Goal: Information Seeking & Learning: Compare options

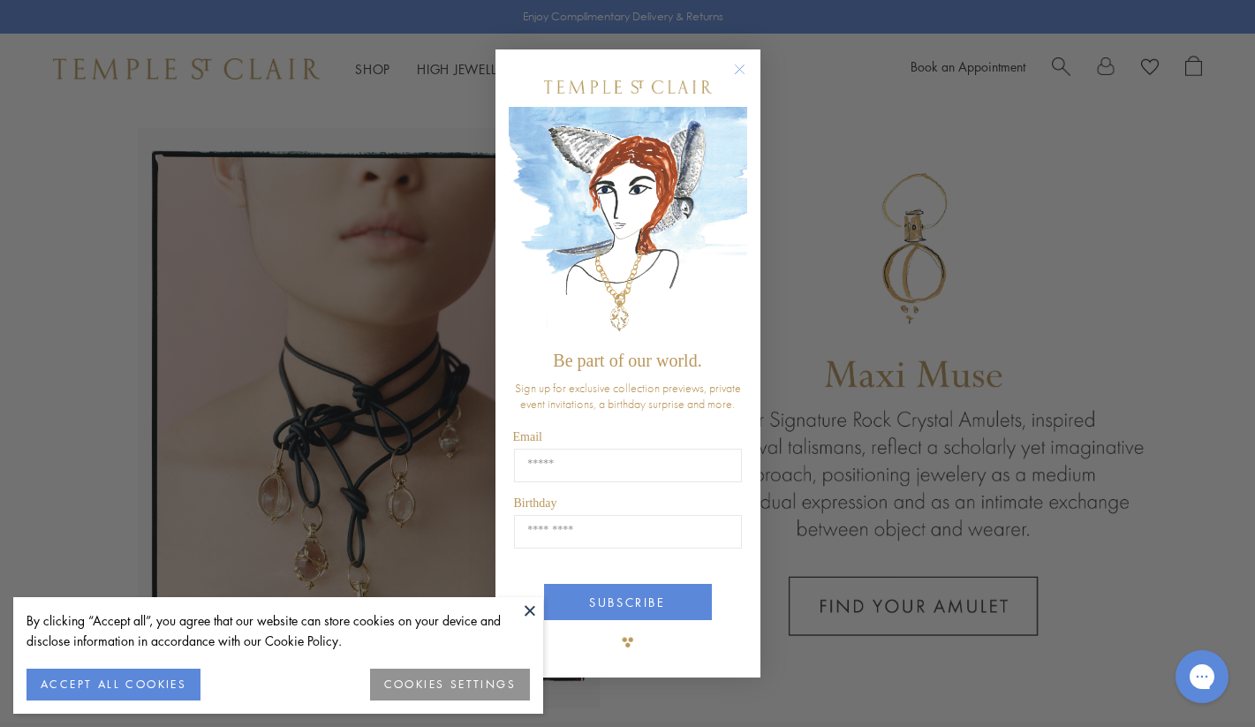
click at [741, 69] on circle "Close dialog" at bounding box center [738, 68] width 21 height 21
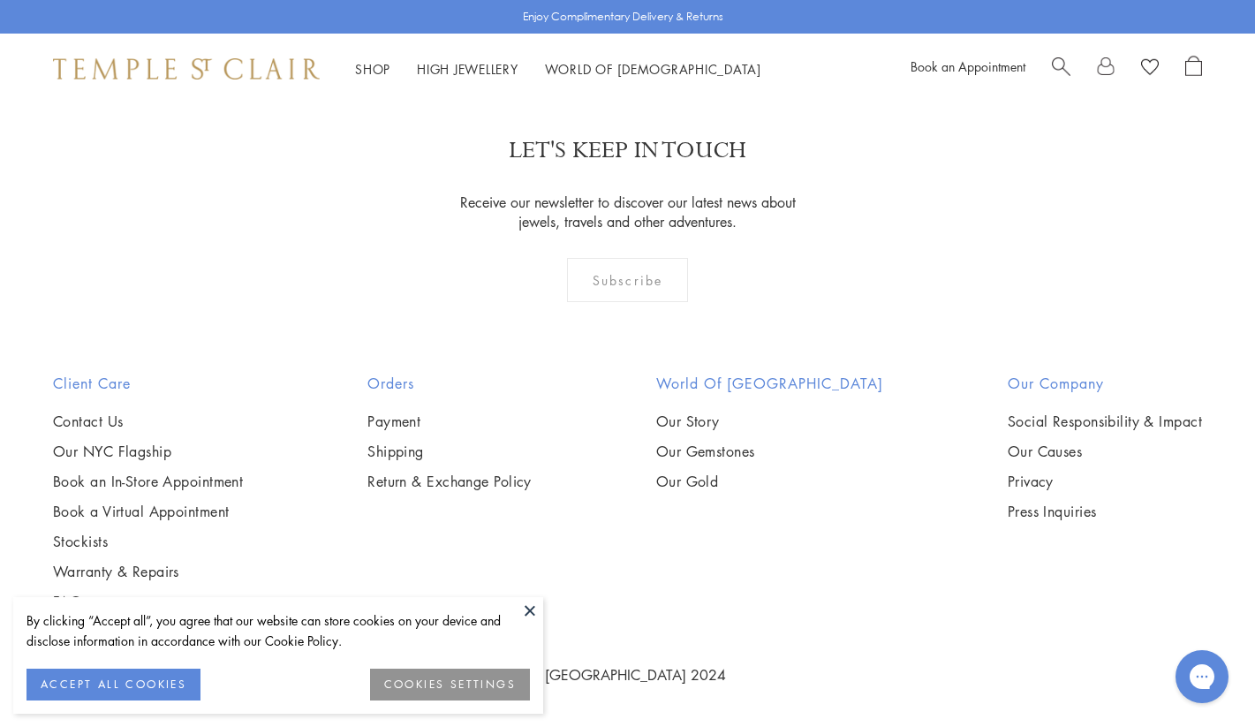
scroll to position [3524, 0]
click at [0, 0] on img at bounding box center [0, 0] width 0 height 0
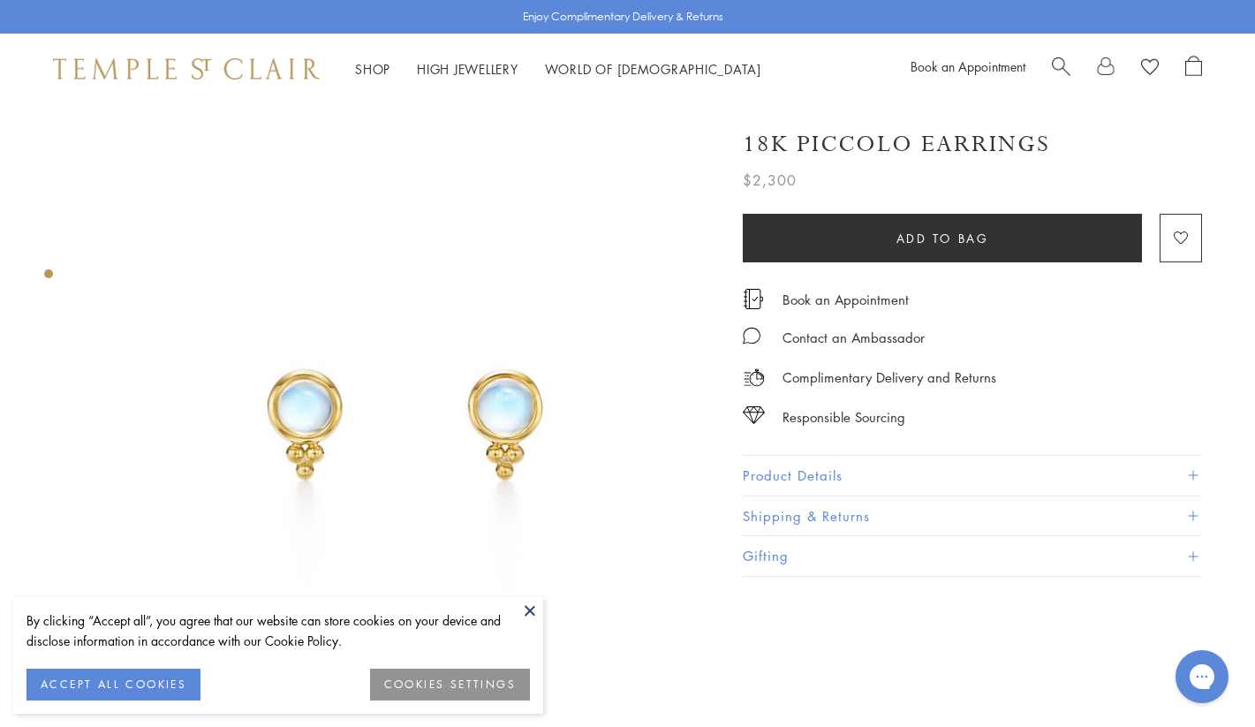
click at [749, 471] on button "Product Details" at bounding box center [972, 476] width 459 height 40
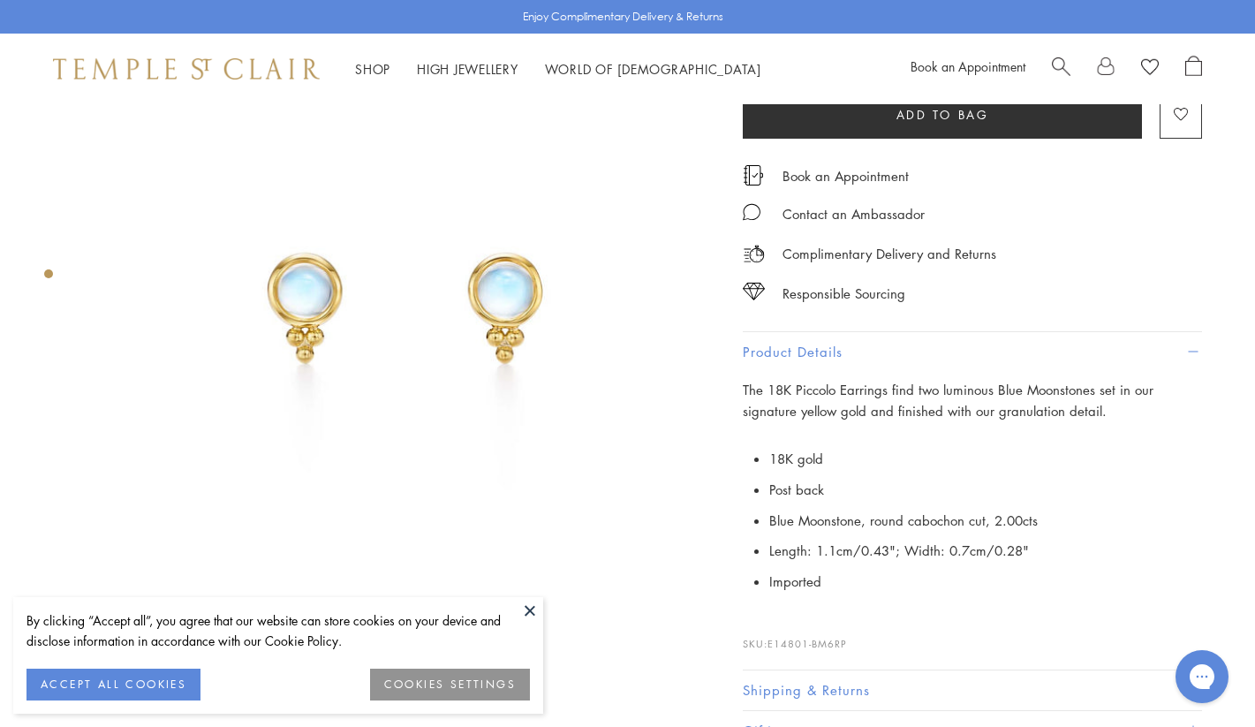
scroll to position [108, 0]
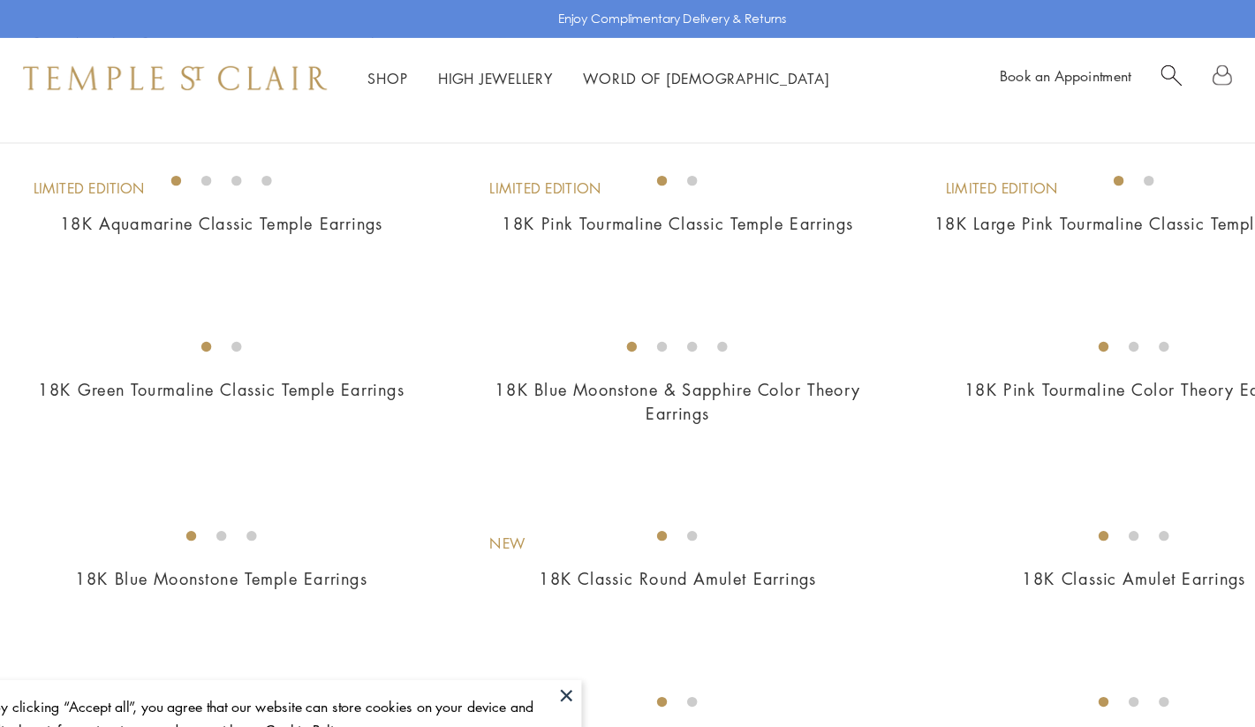
scroll to position [1165, 0]
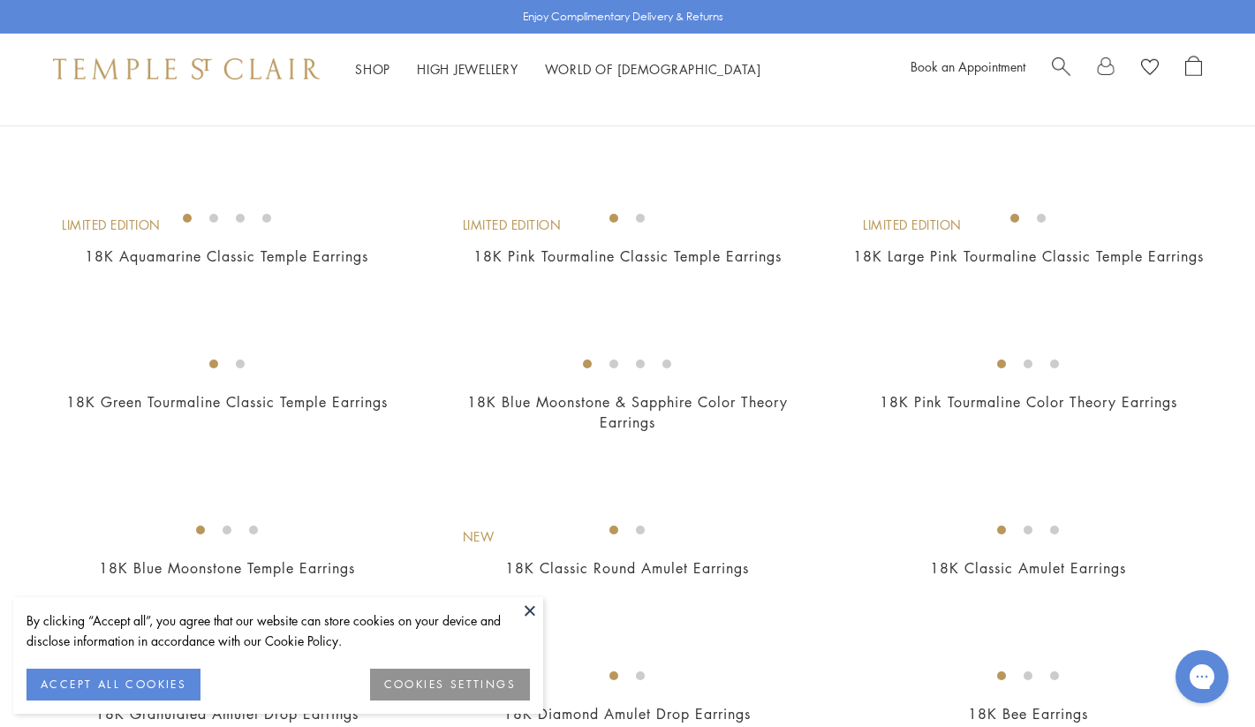
click at [0, 0] on img at bounding box center [0, 0] width 0 height 0
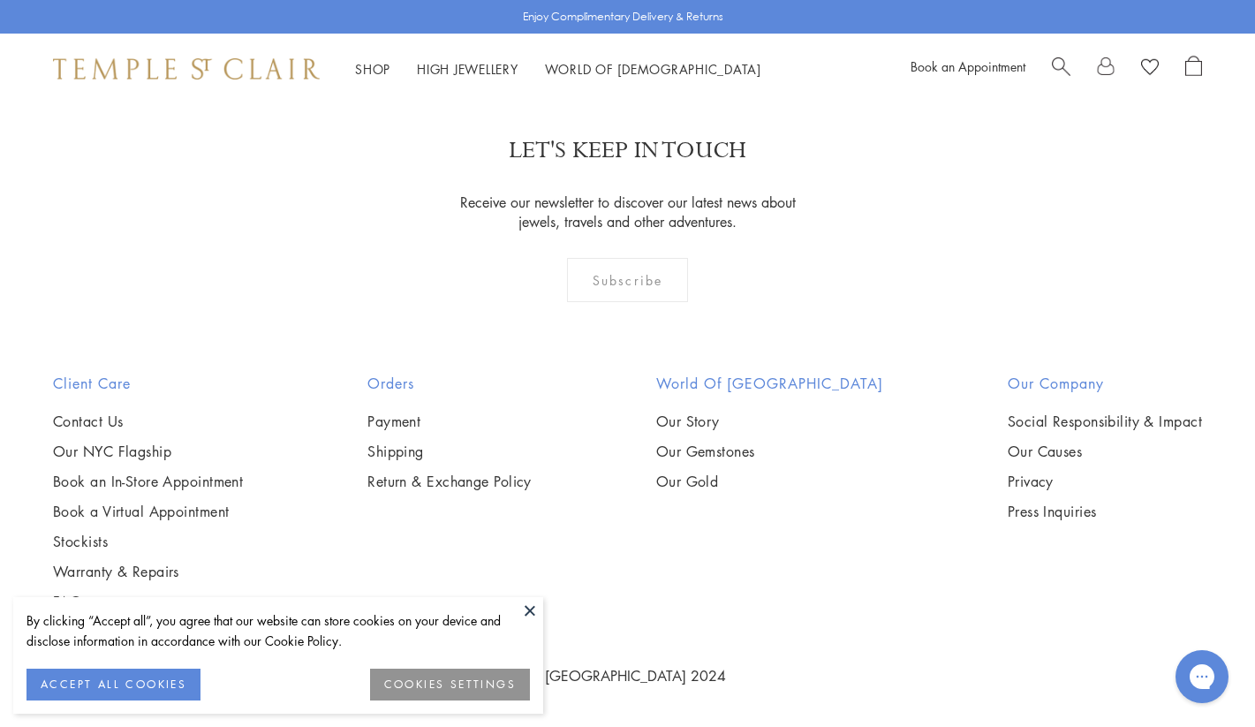
scroll to position [4526, 0]
click at [0, 0] on img at bounding box center [0, 0] width 0 height 0
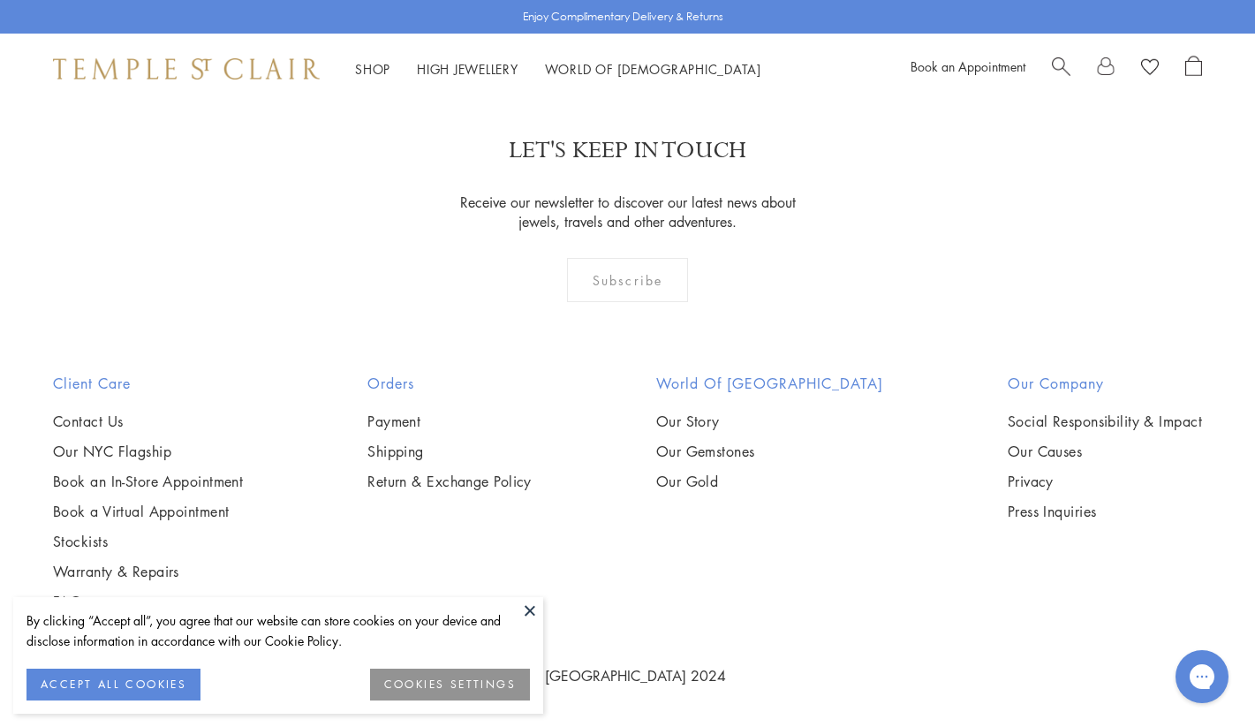
click at [0, 0] on img at bounding box center [0, 0] width 0 height 0
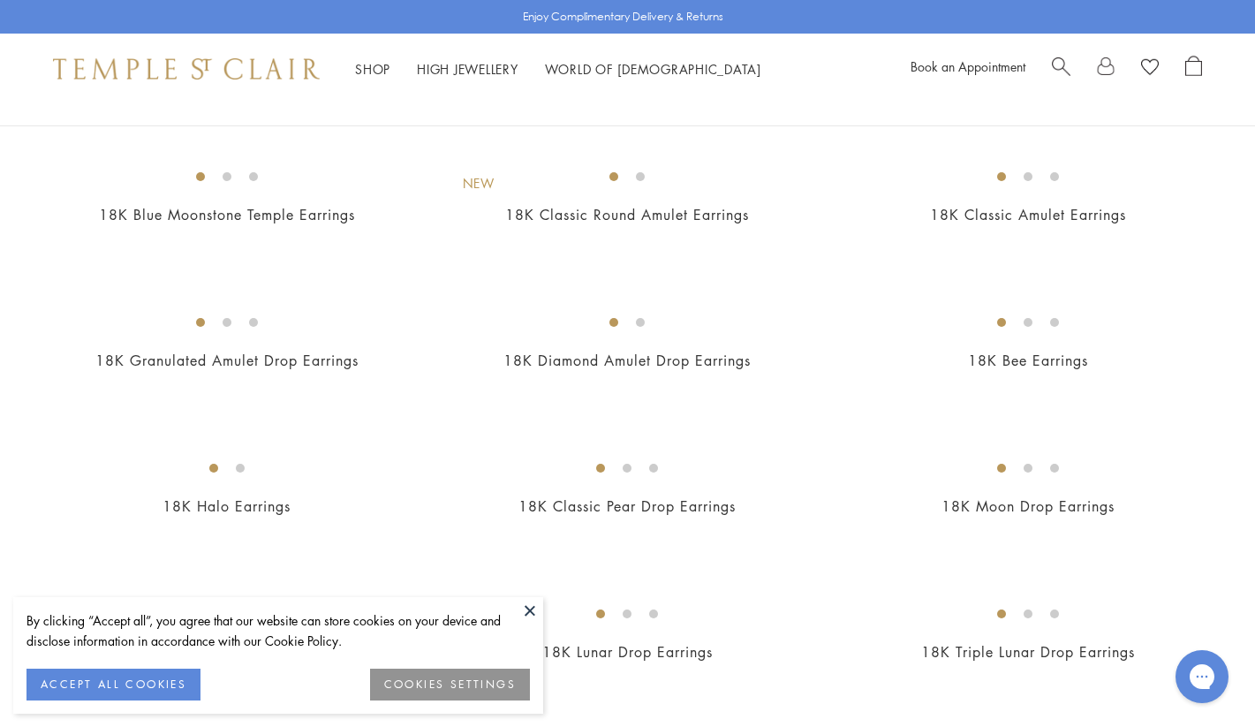
scroll to position [1517, 0]
click at [0, 0] on img at bounding box center [0, 0] width 0 height 0
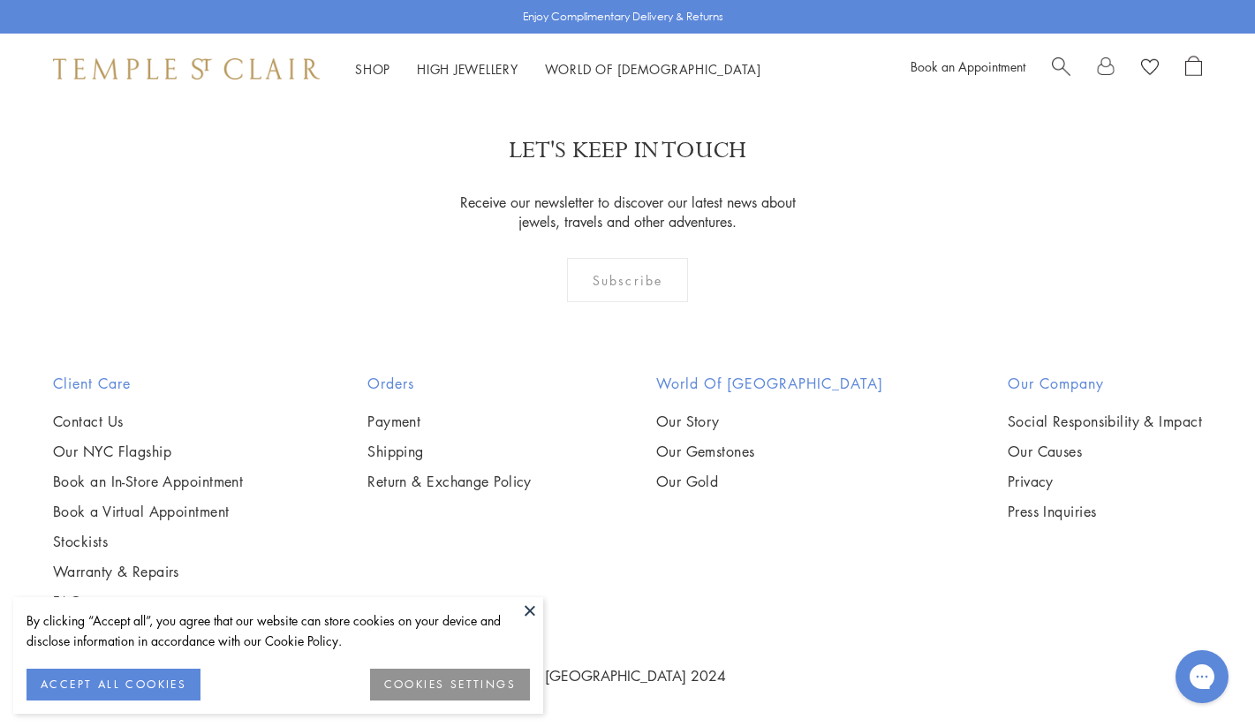
scroll to position [4593, 0]
click at [0, 0] on img at bounding box center [0, 0] width 0 height 0
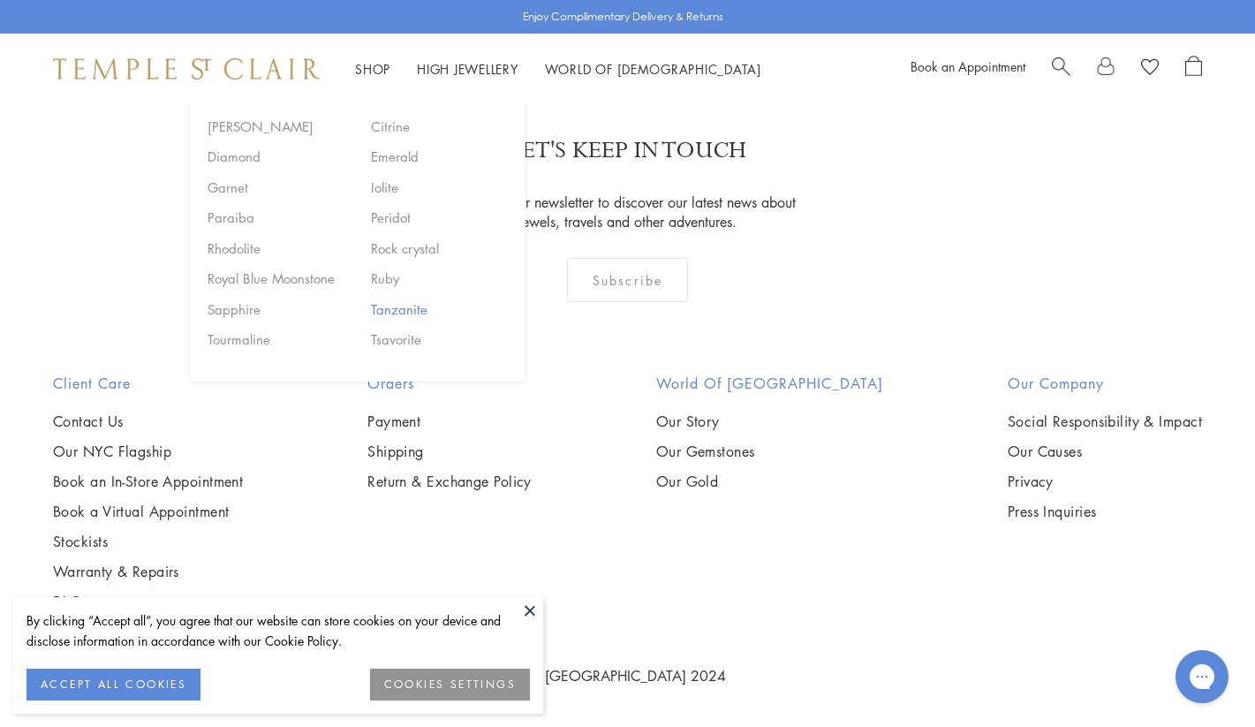
scroll to position [8108, 0]
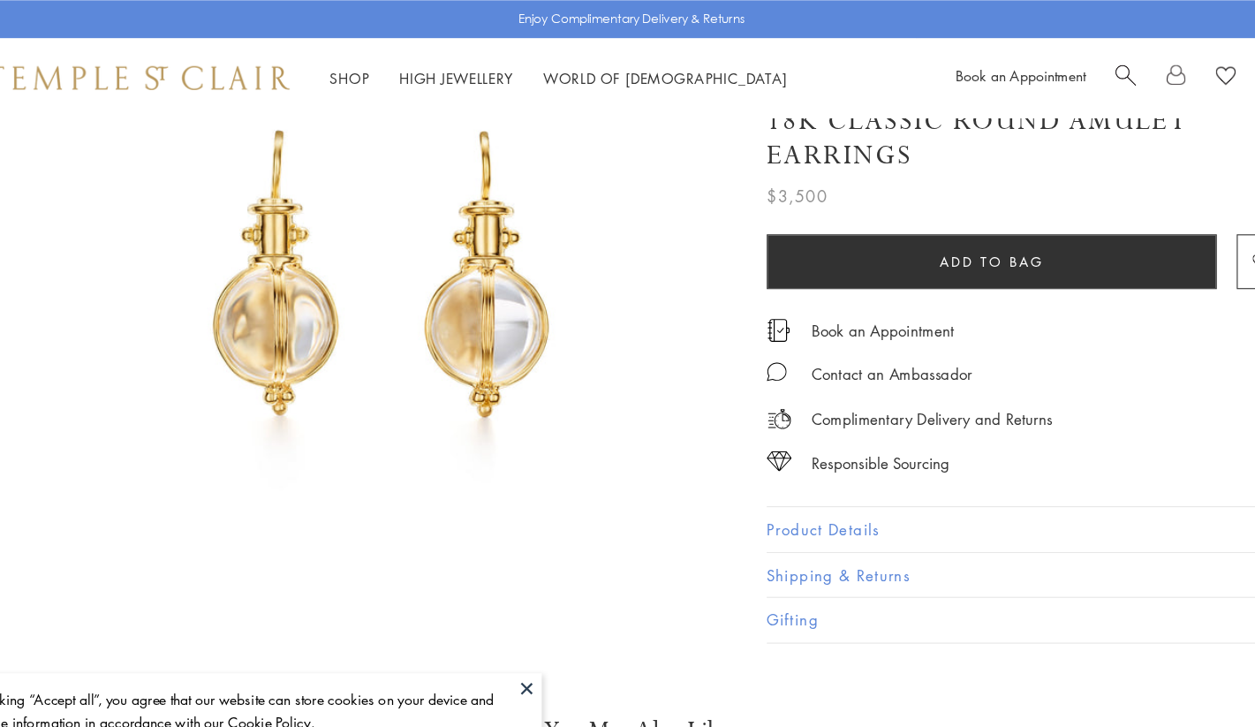
scroll to position [157, 0]
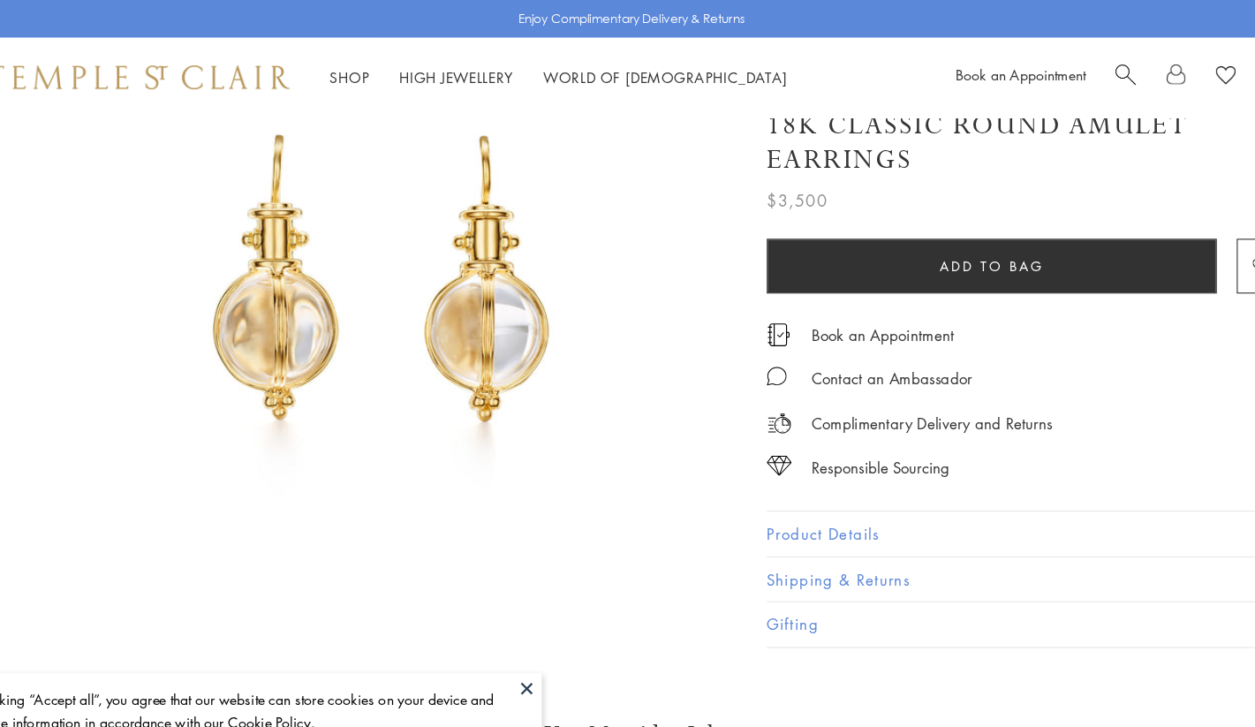
click at [743, 479] on button "Product Details" at bounding box center [972, 474] width 459 height 40
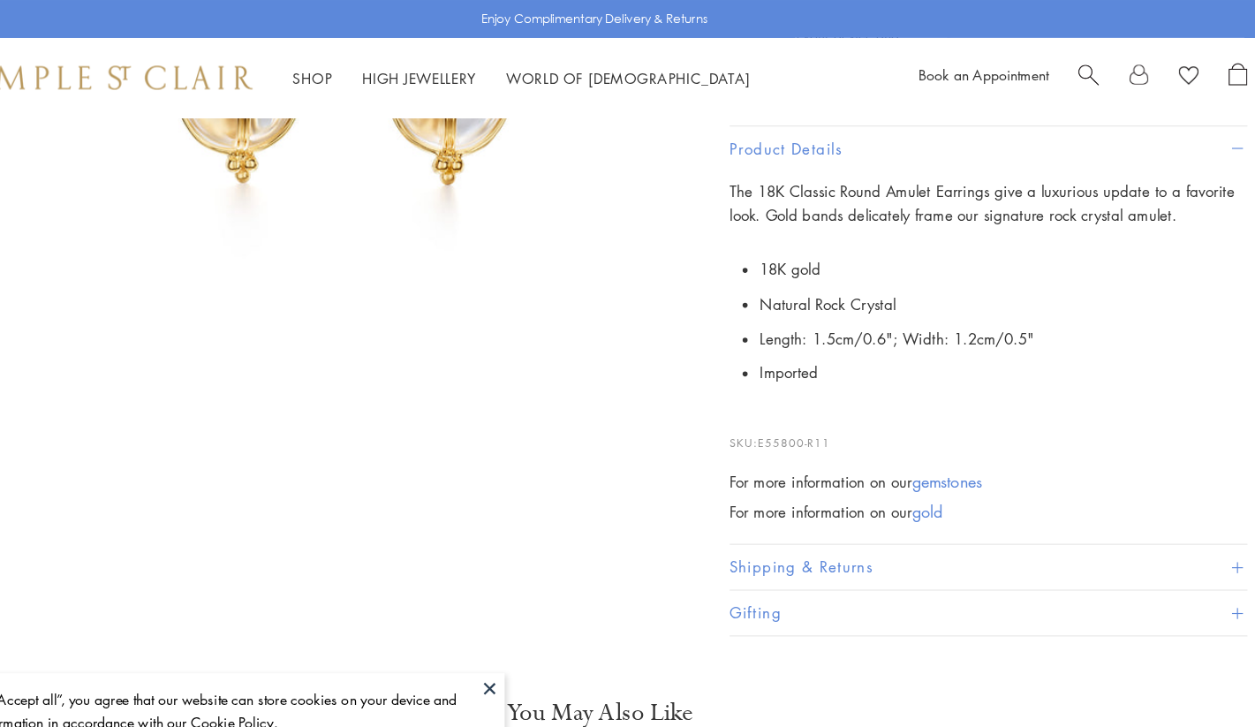
scroll to position [234, 0]
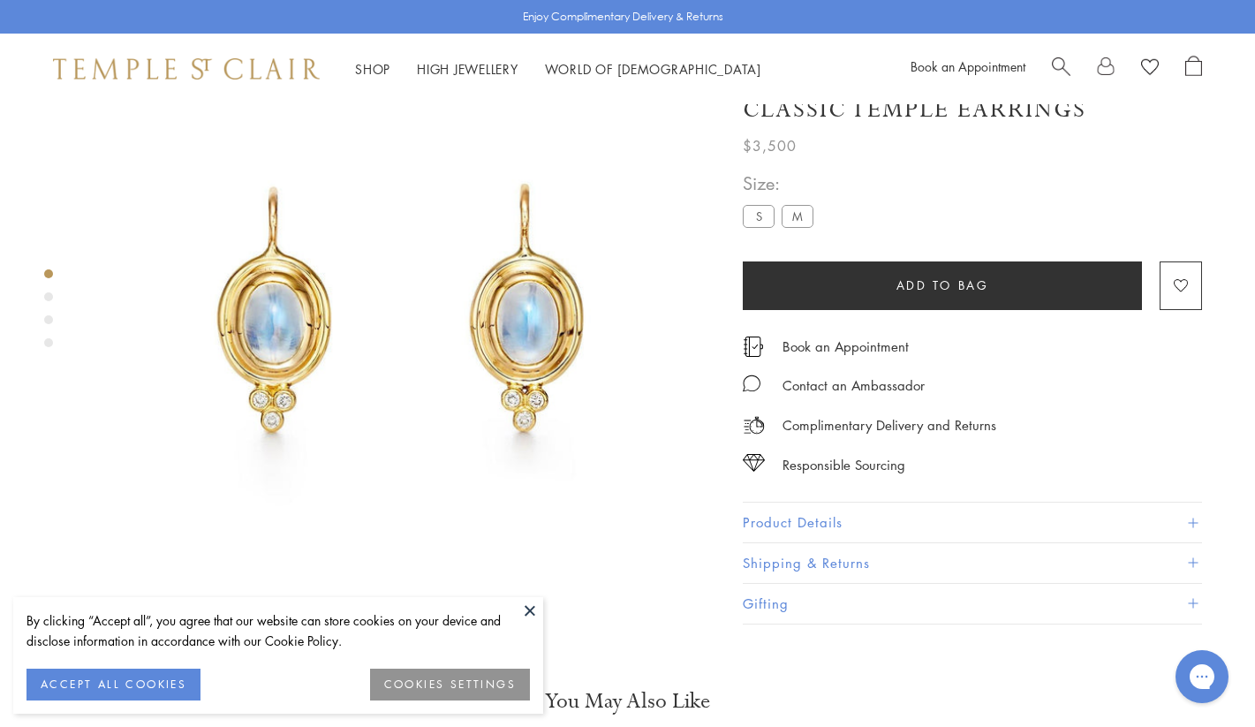
scroll to position [78, 0]
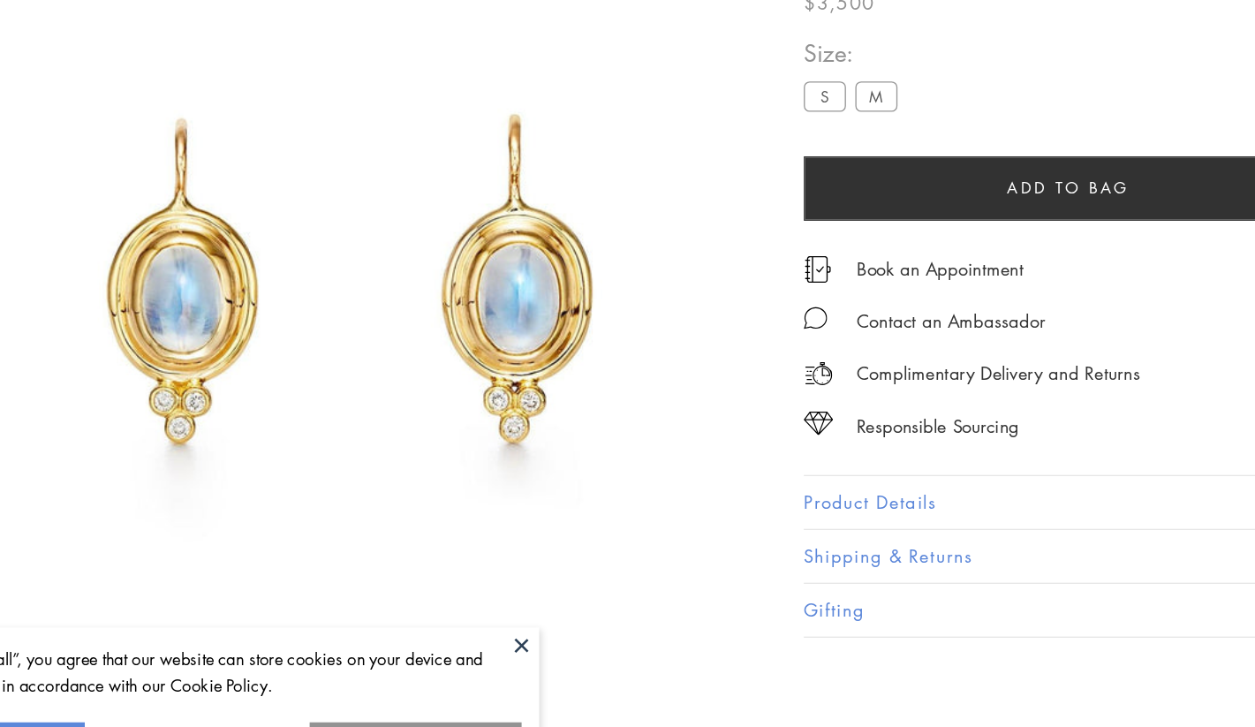
click at [743, 483] on button "Product Details" at bounding box center [972, 503] width 459 height 40
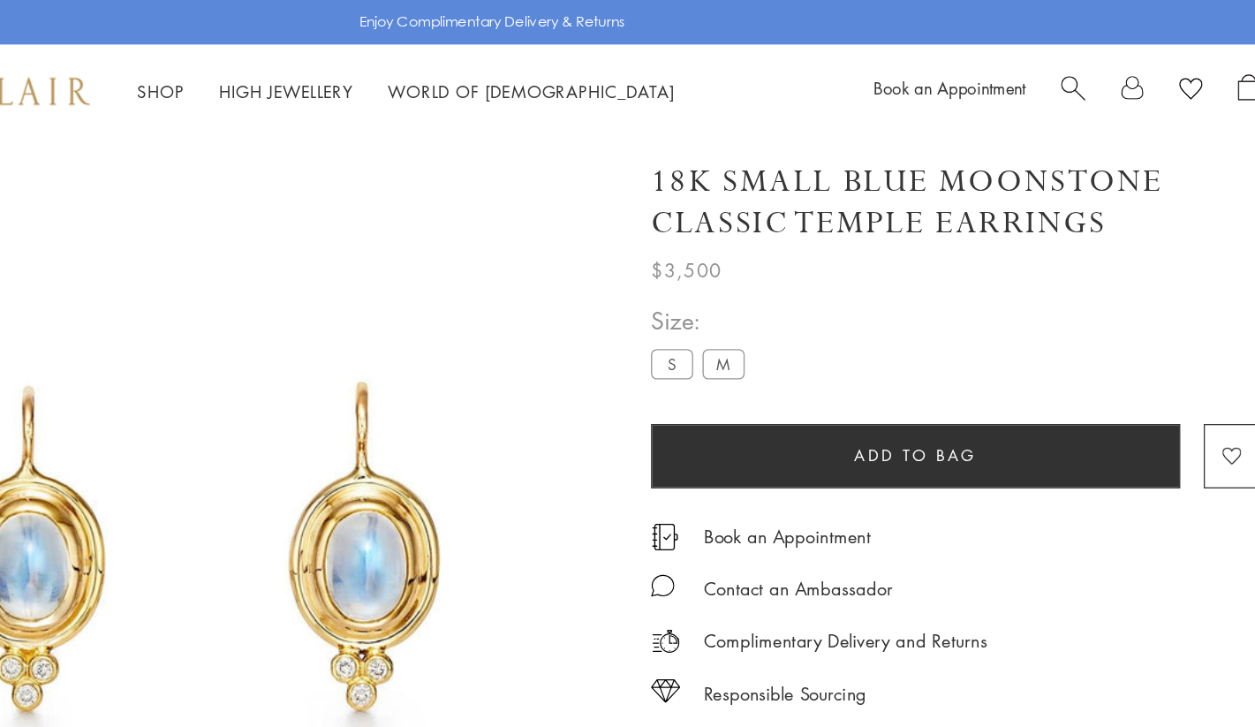
scroll to position [0, 0]
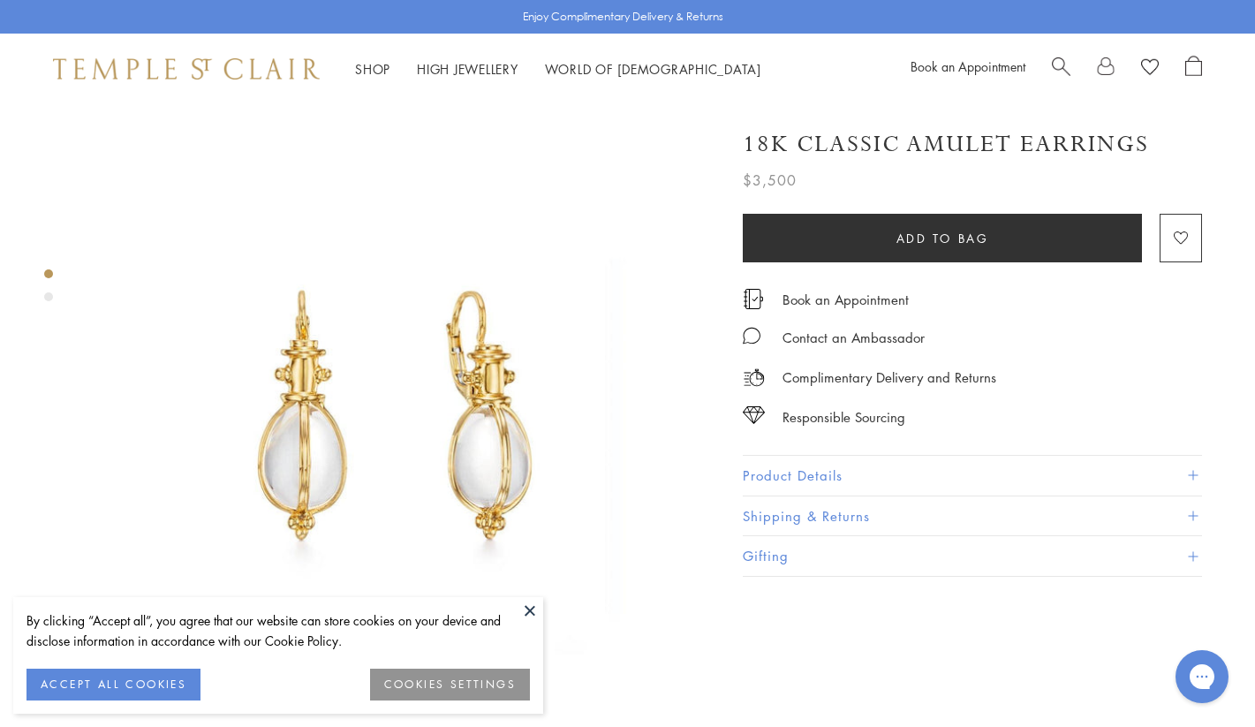
click at [808, 470] on button "Product Details" at bounding box center [972, 476] width 459 height 40
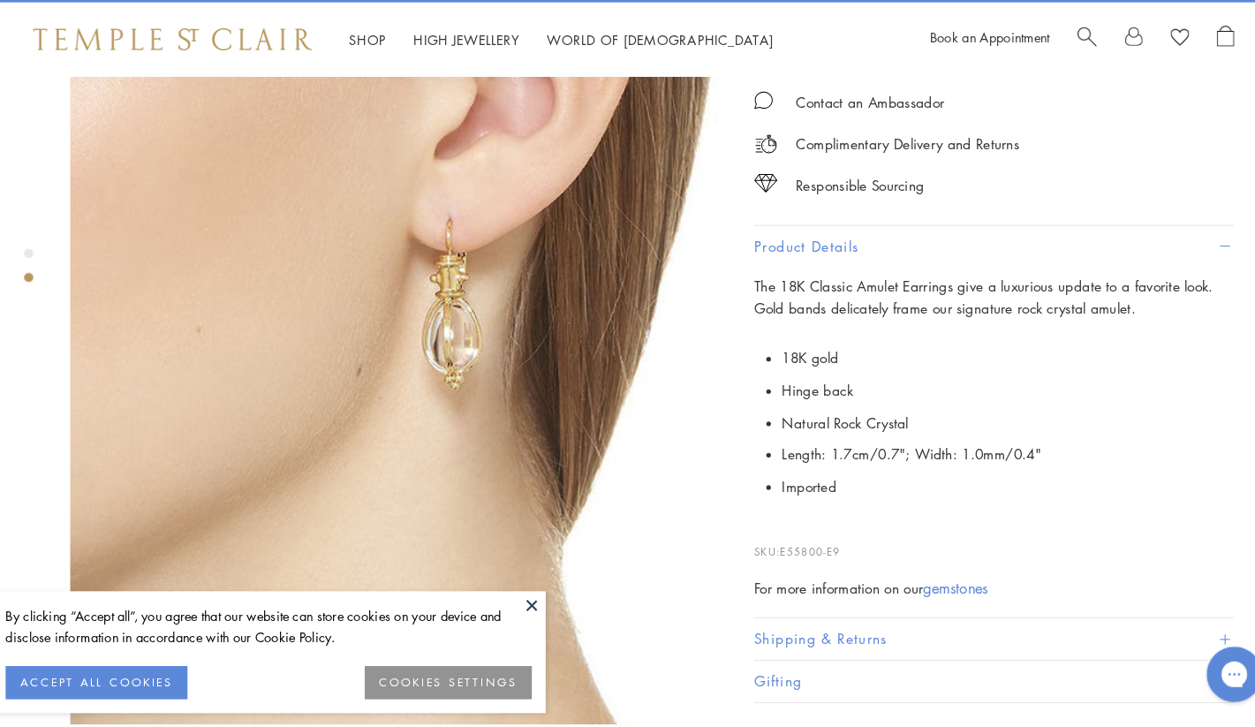
scroll to position [667, 0]
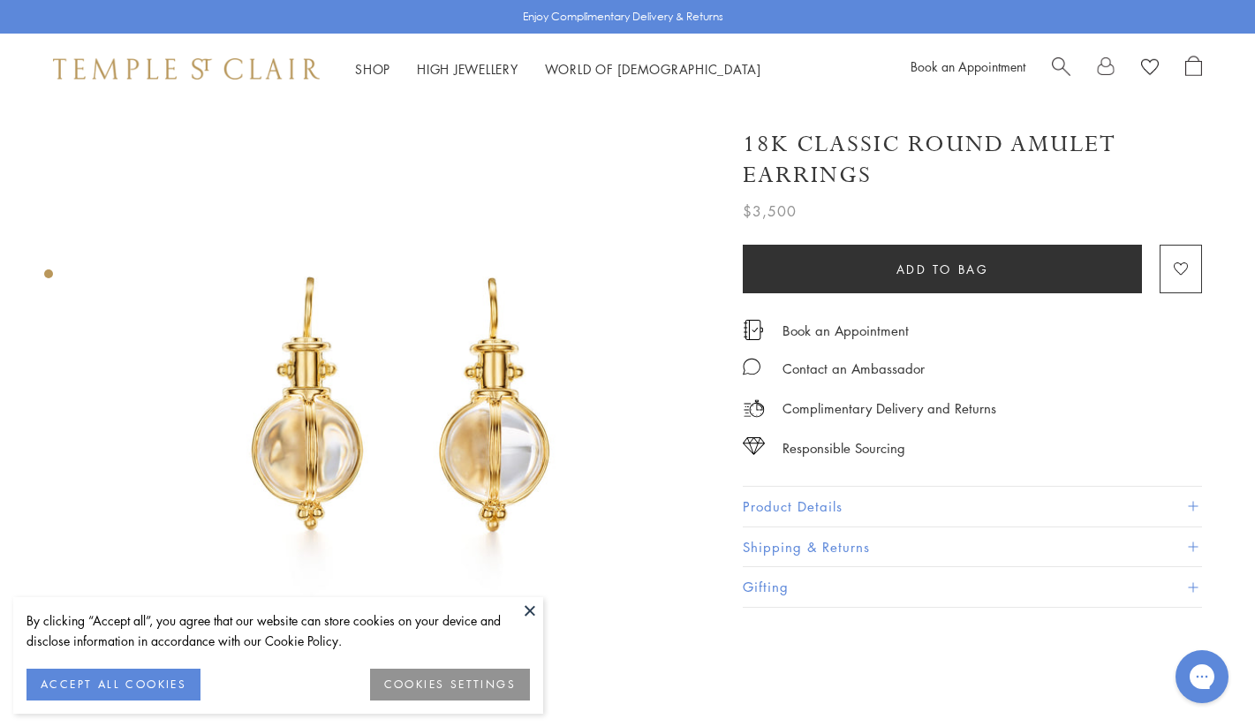
click at [819, 504] on button "Product Details" at bounding box center [972, 506] width 459 height 40
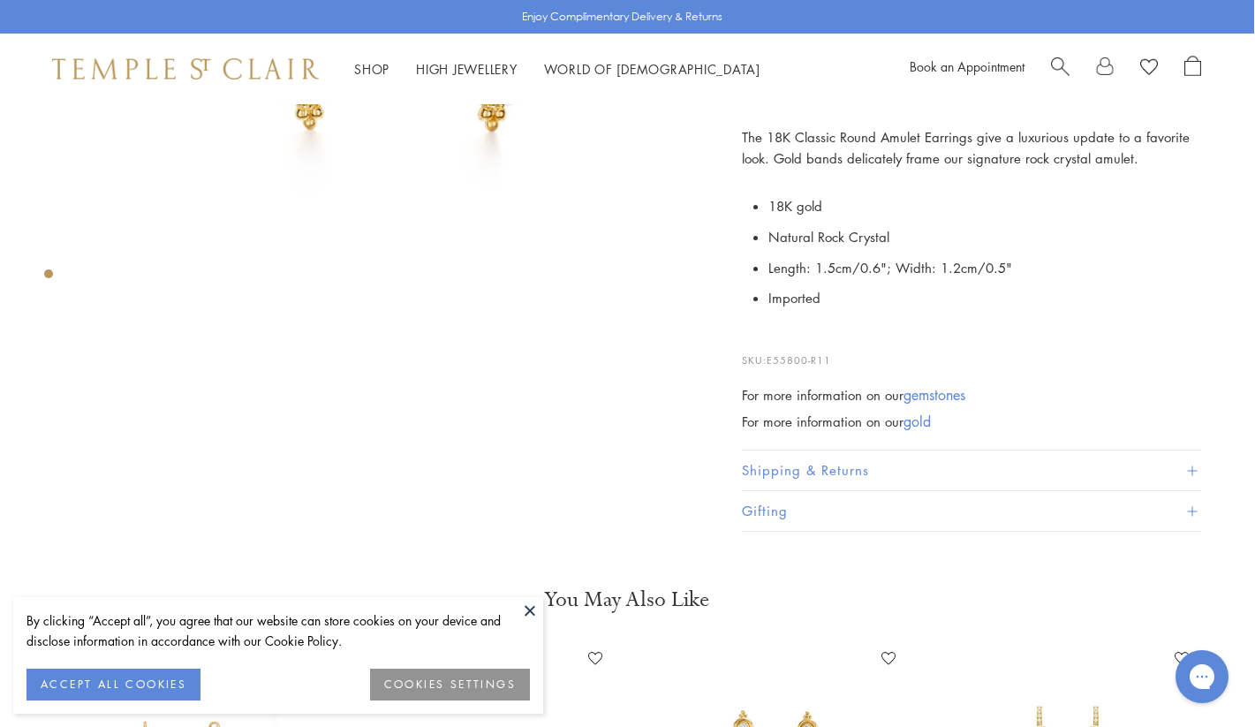
scroll to position [301, 1]
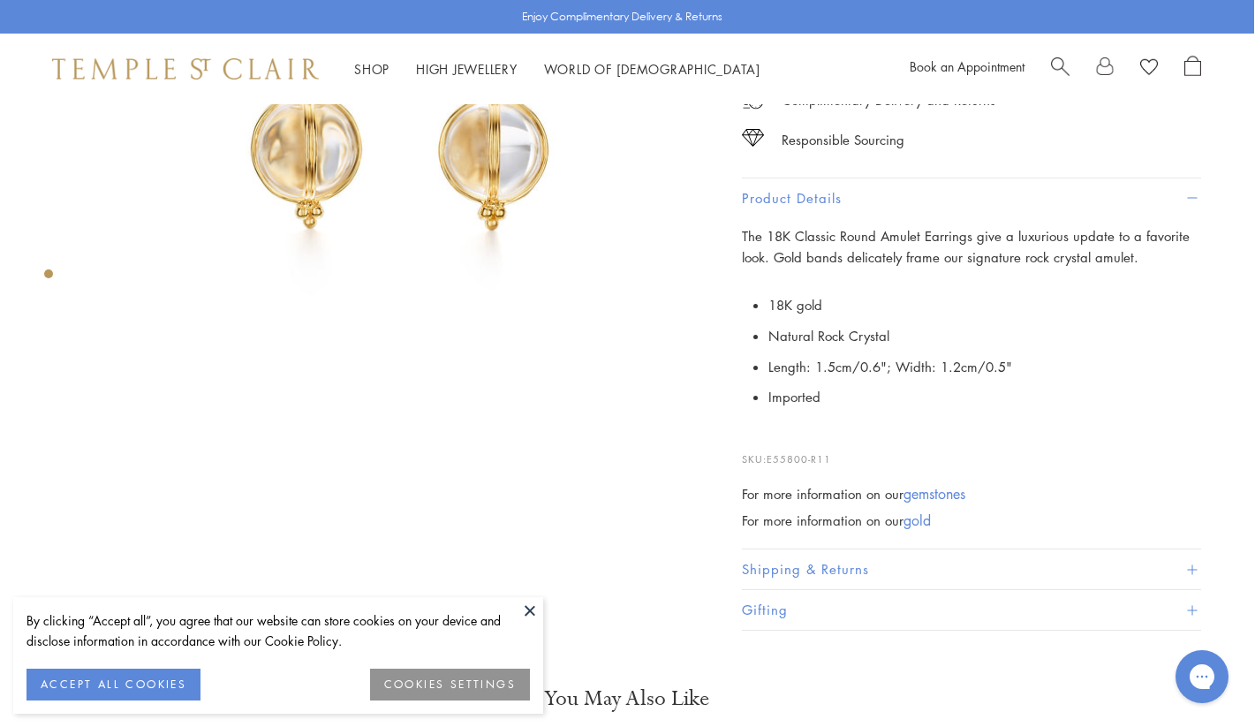
click at [761, 199] on button "Product Details" at bounding box center [971, 198] width 459 height 40
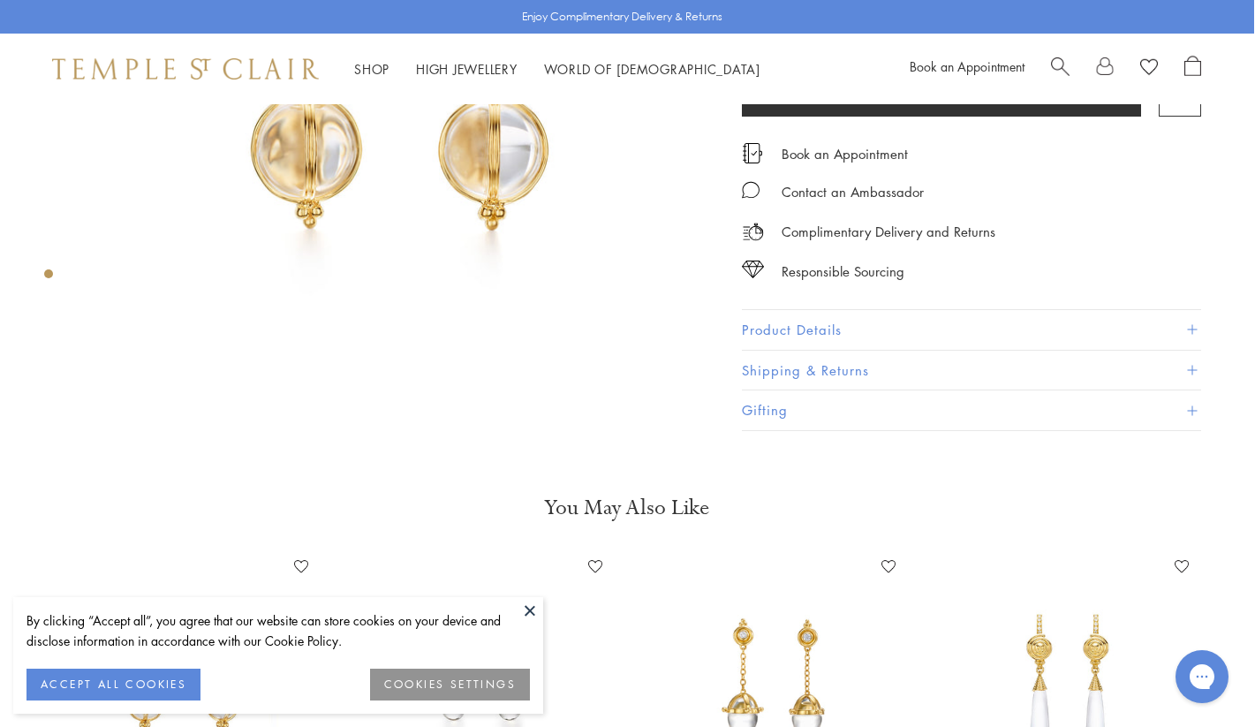
click at [773, 371] on button "Shipping & Returns" at bounding box center [971, 371] width 459 height 40
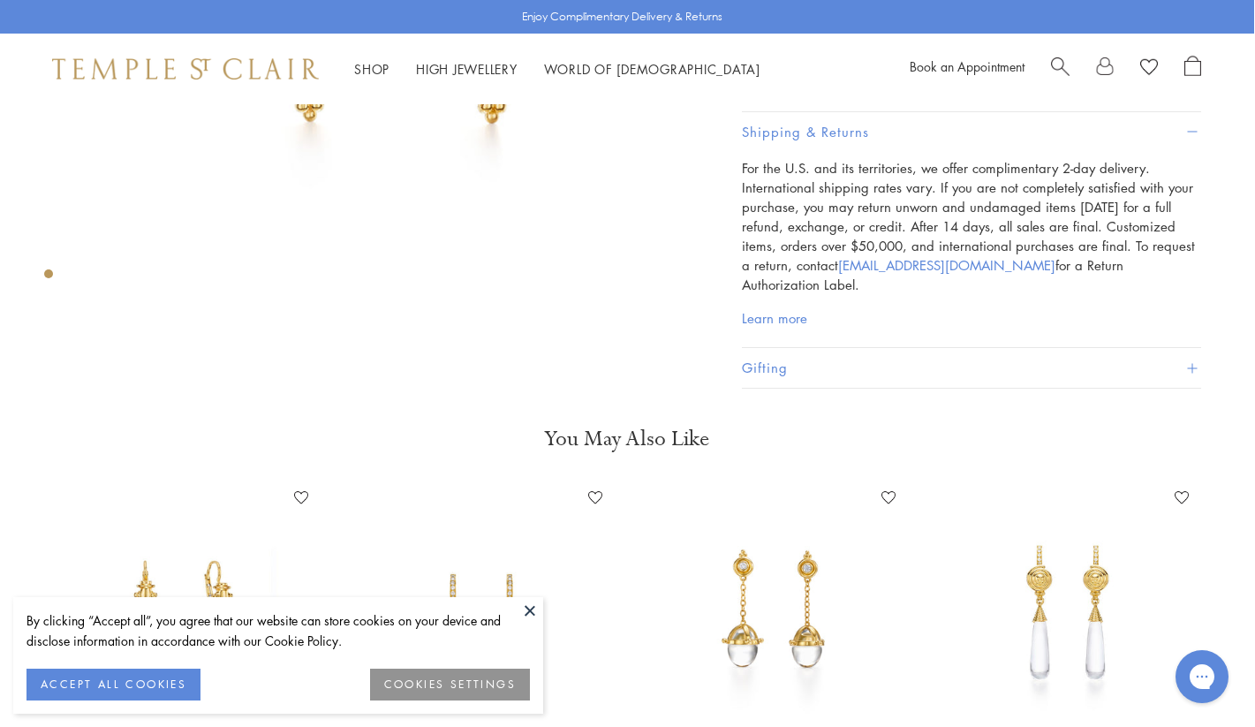
scroll to position [356, 1]
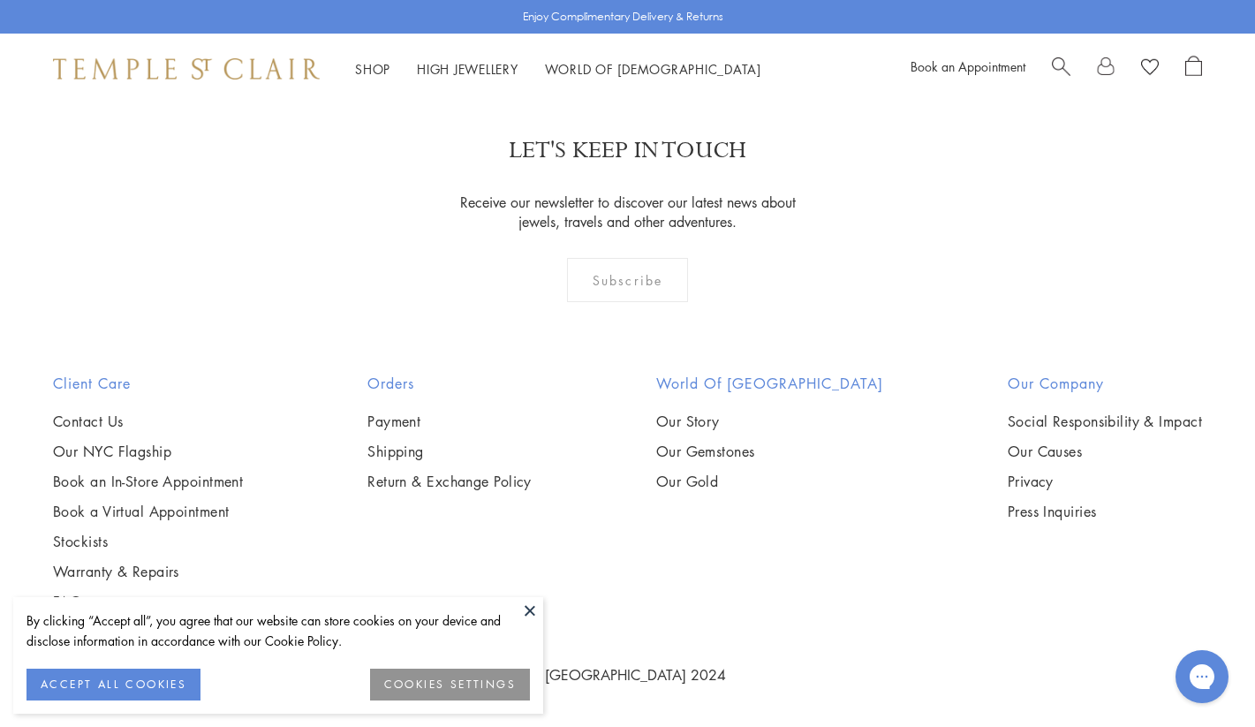
scroll to position [1655, 0]
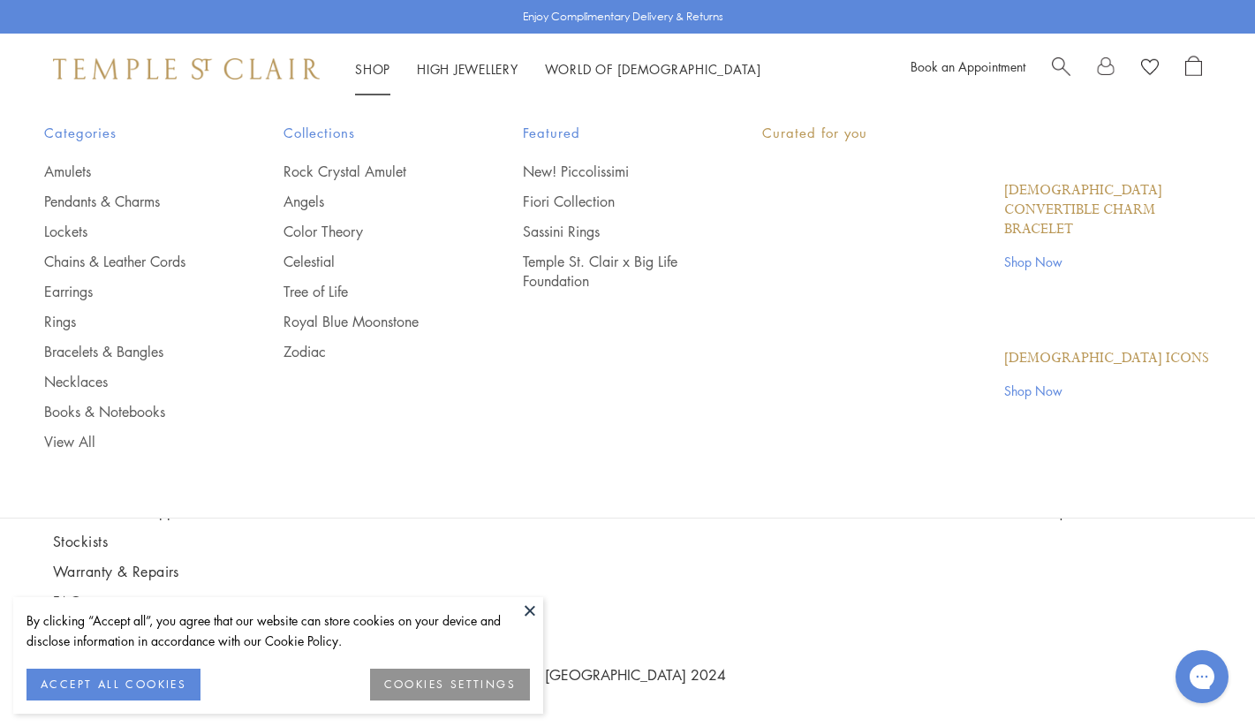
click at [370, 70] on link "Shop Shop" at bounding box center [372, 69] width 35 height 18
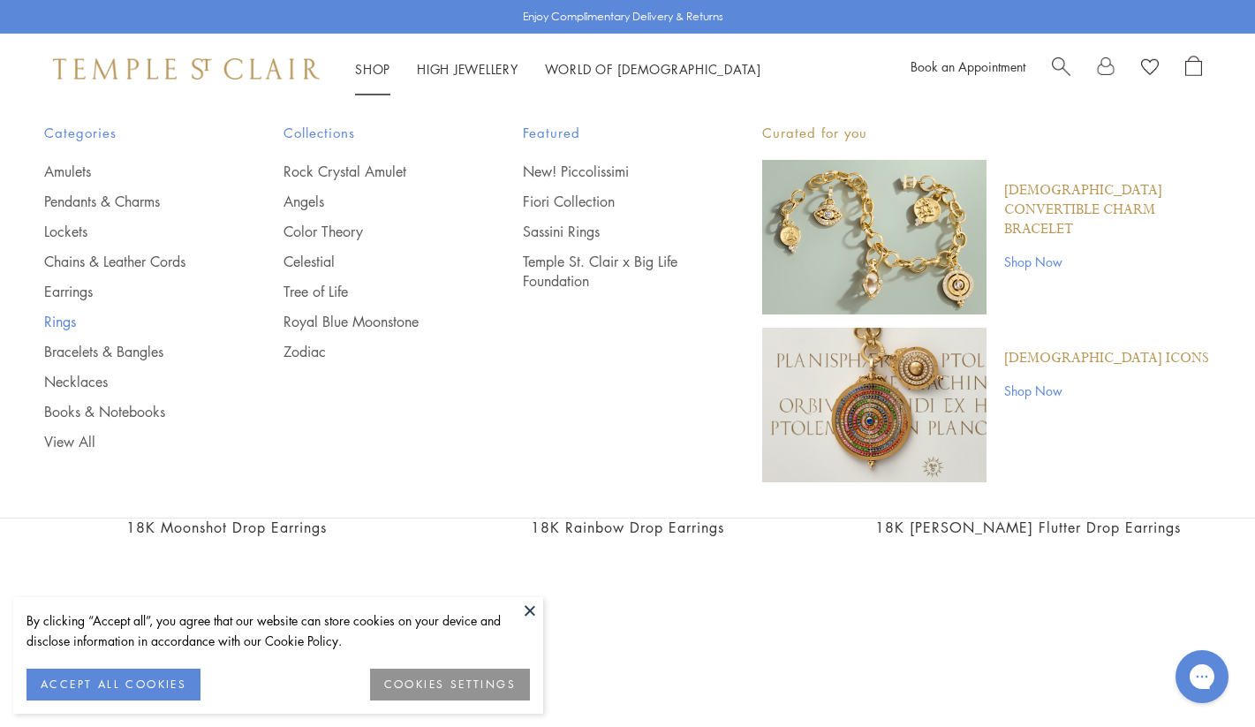
click at [67, 320] on link "Rings" at bounding box center [128, 321] width 169 height 19
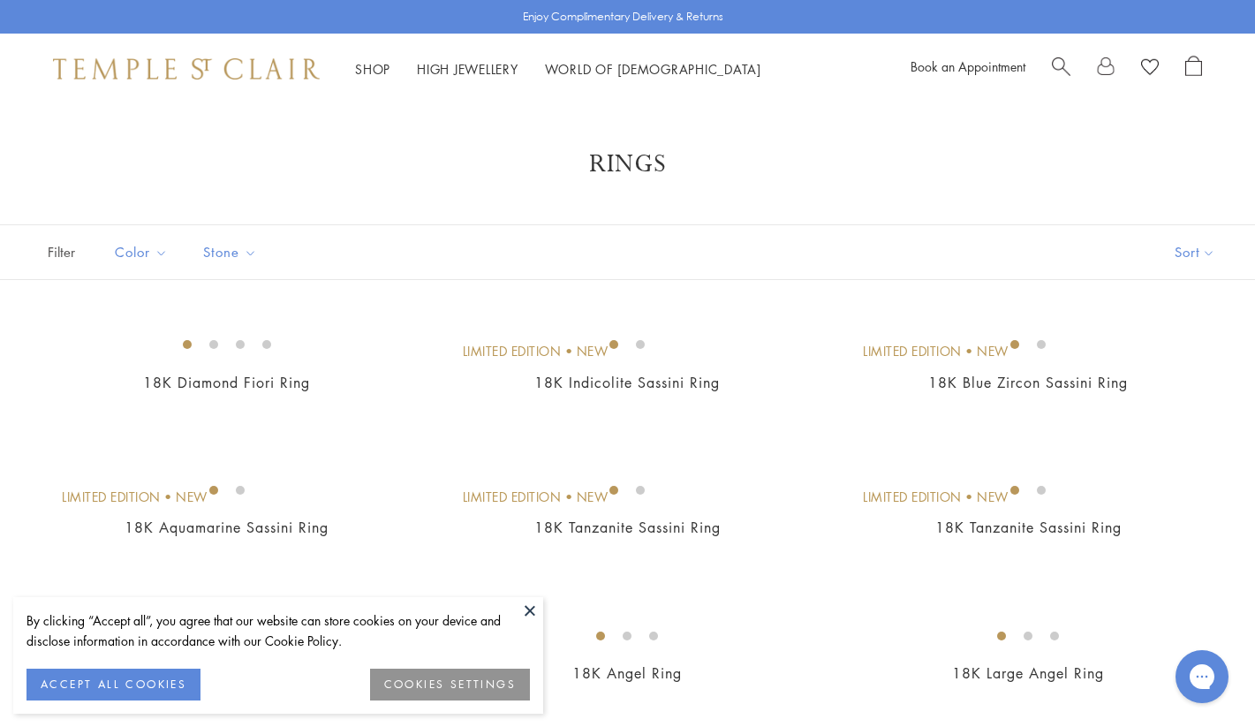
click at [70, 255] on span "Filter" at bounding box center [44, 252] width 88 height 54
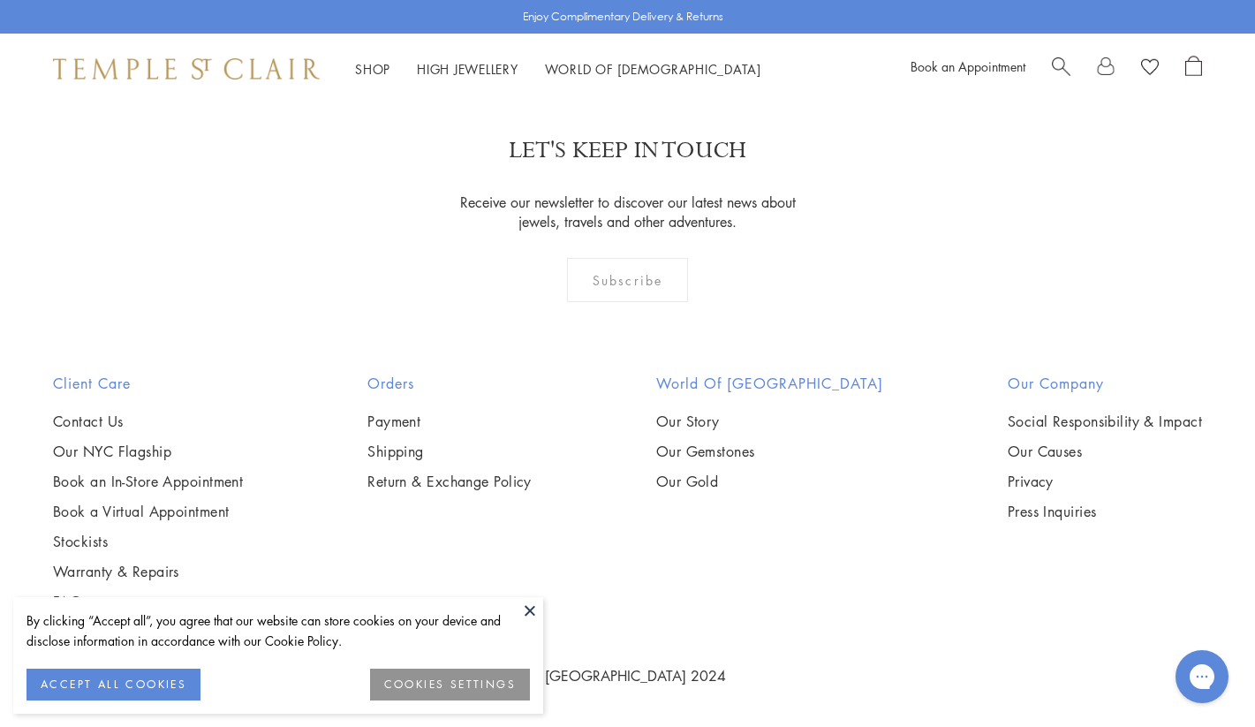
scroll to position [5458, 0]
click at [0, 0] on img at bounding box center [0, 0] width 0 height 0
